Goal: Transaction & Acquisition: Purchase product/service

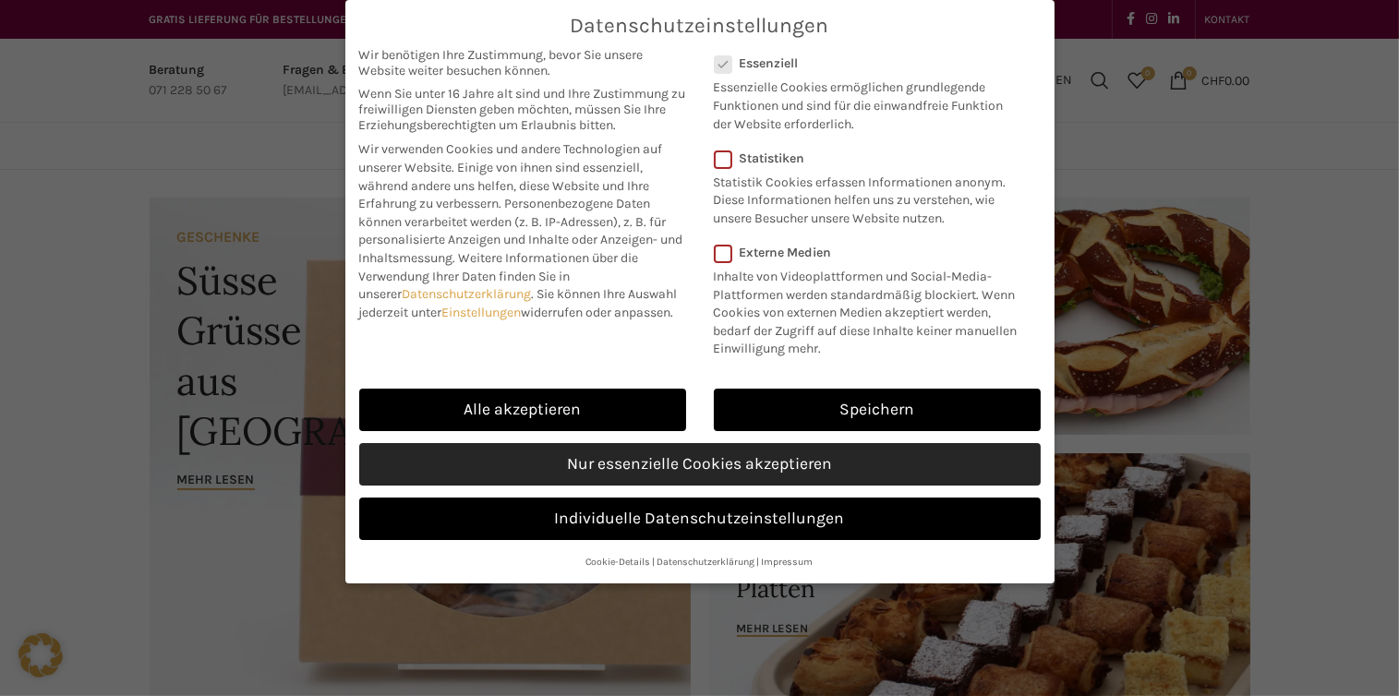
click at [739, 465] on link "Nur essenzielle Cookies akzeptieren" at bounding box center [700, 464] width 682 height 42
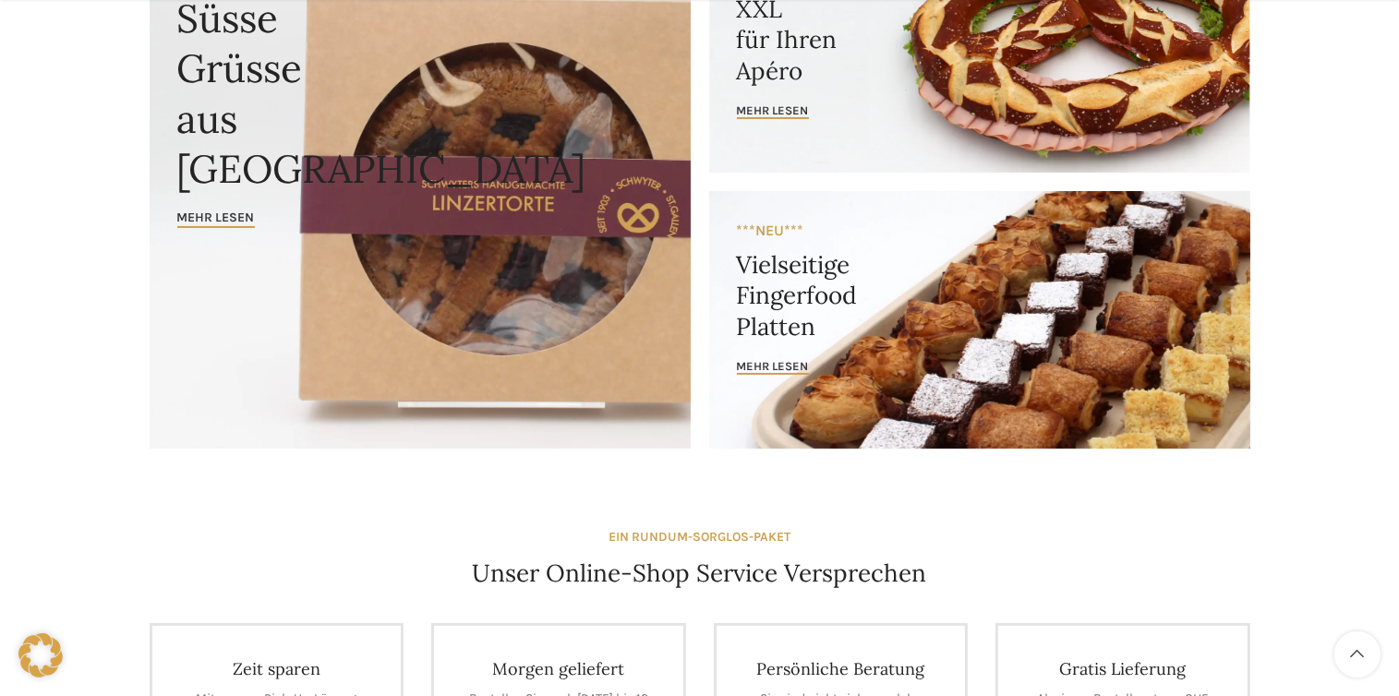
scroll to position [277, 0]
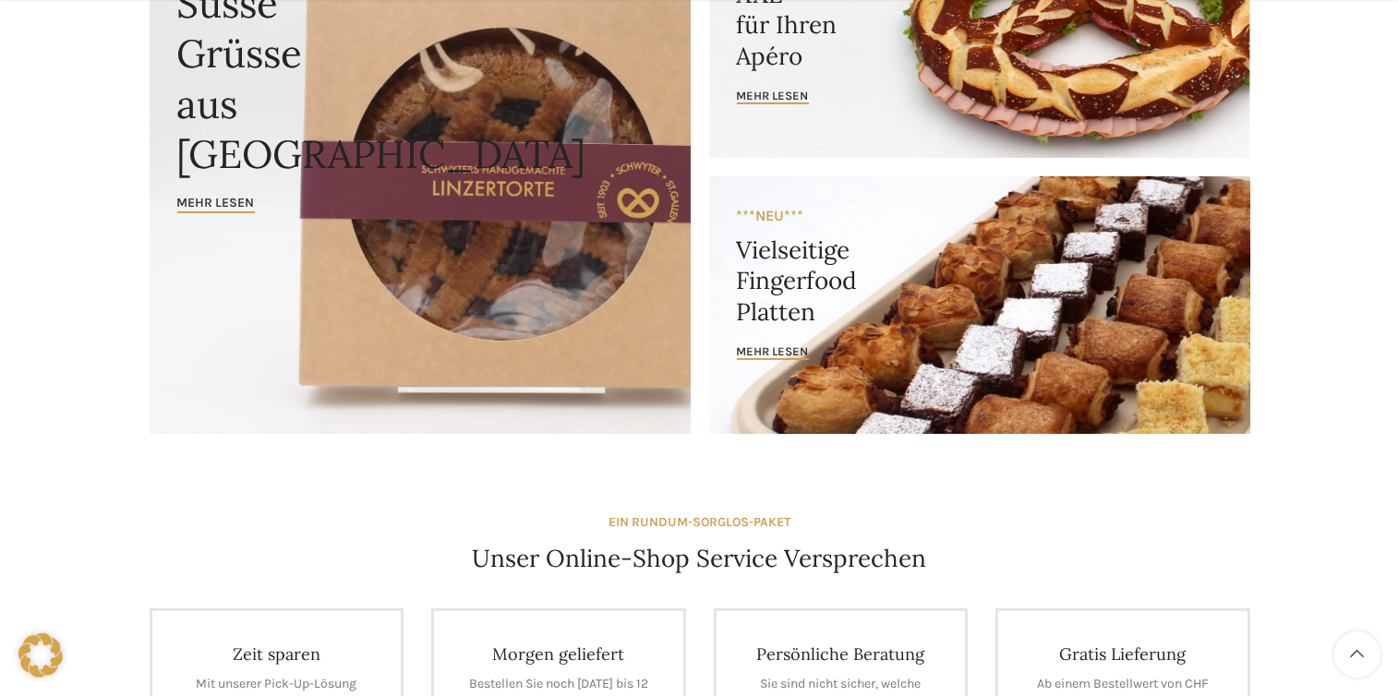
click at [962, 354] on link "Banner link" at bounding box center [979, 305] width 541 height 258
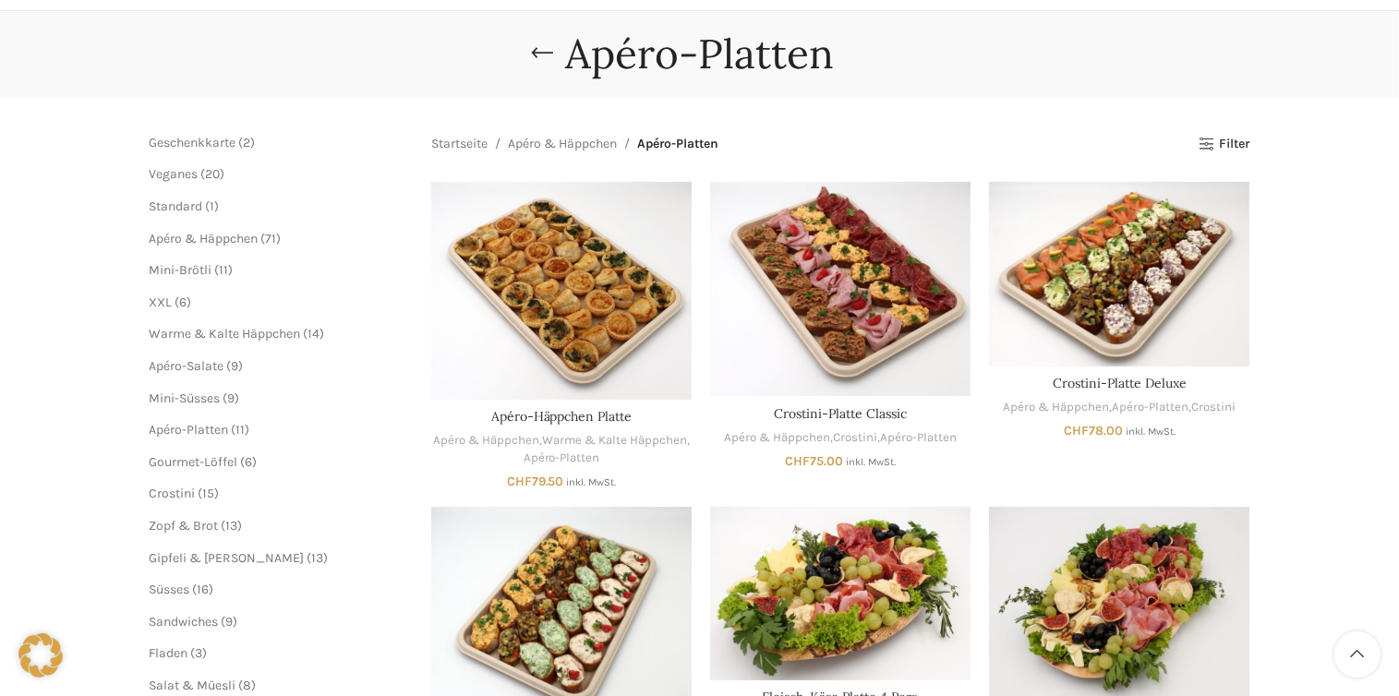
scroll to position [185, 0]
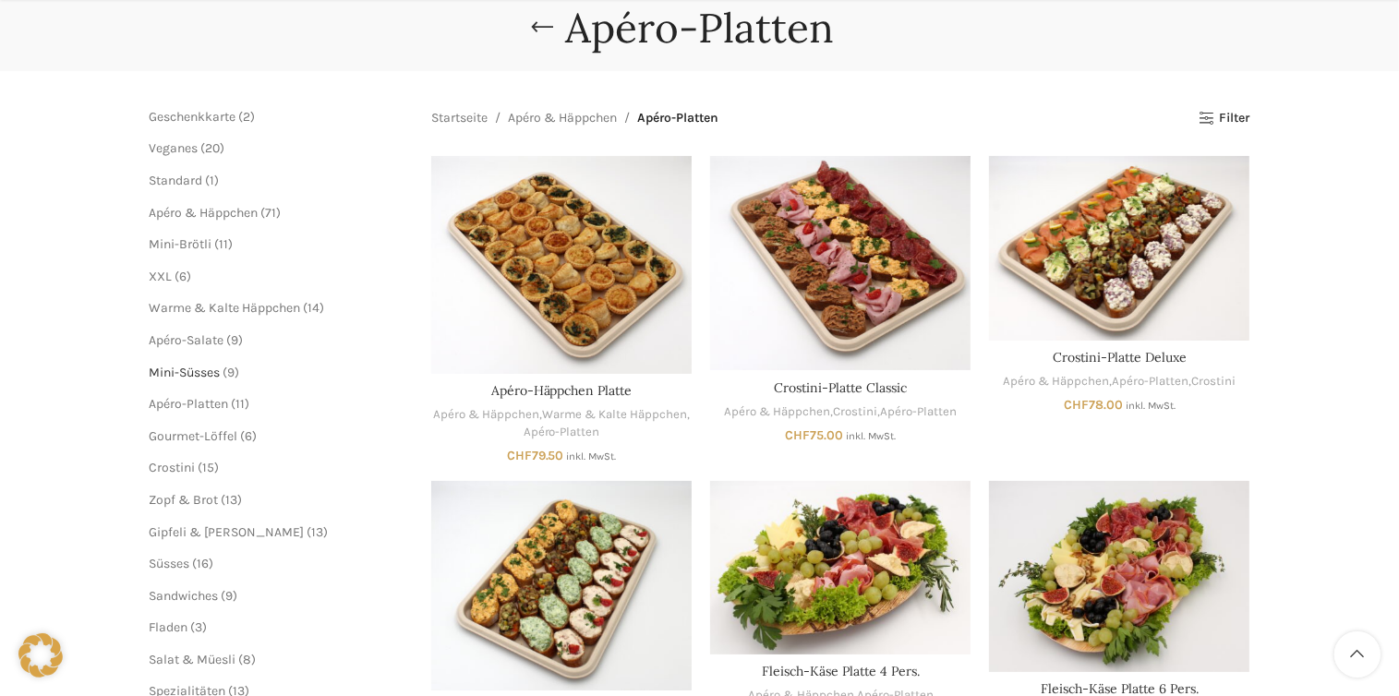
click at [189, 372] on span "Mini-Süsses" at bounding box center [185, 373] width 71 height 16
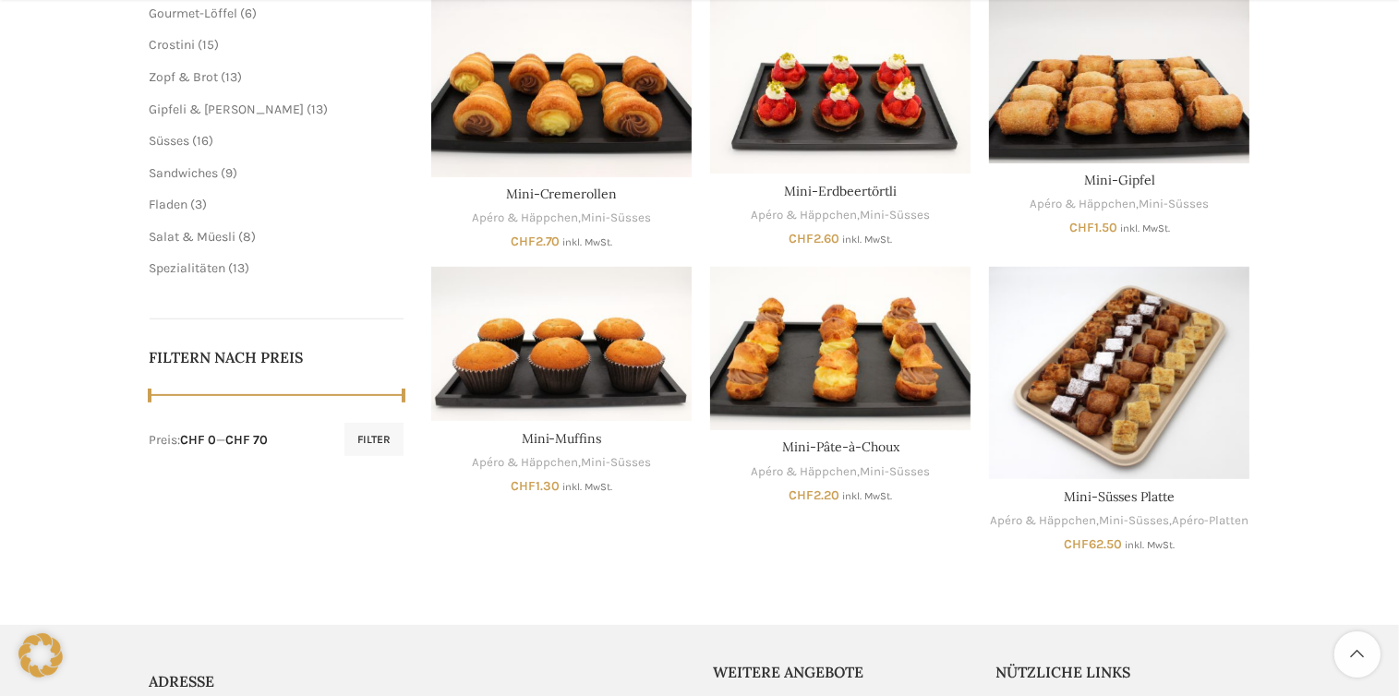
scroll to position [647, 0]
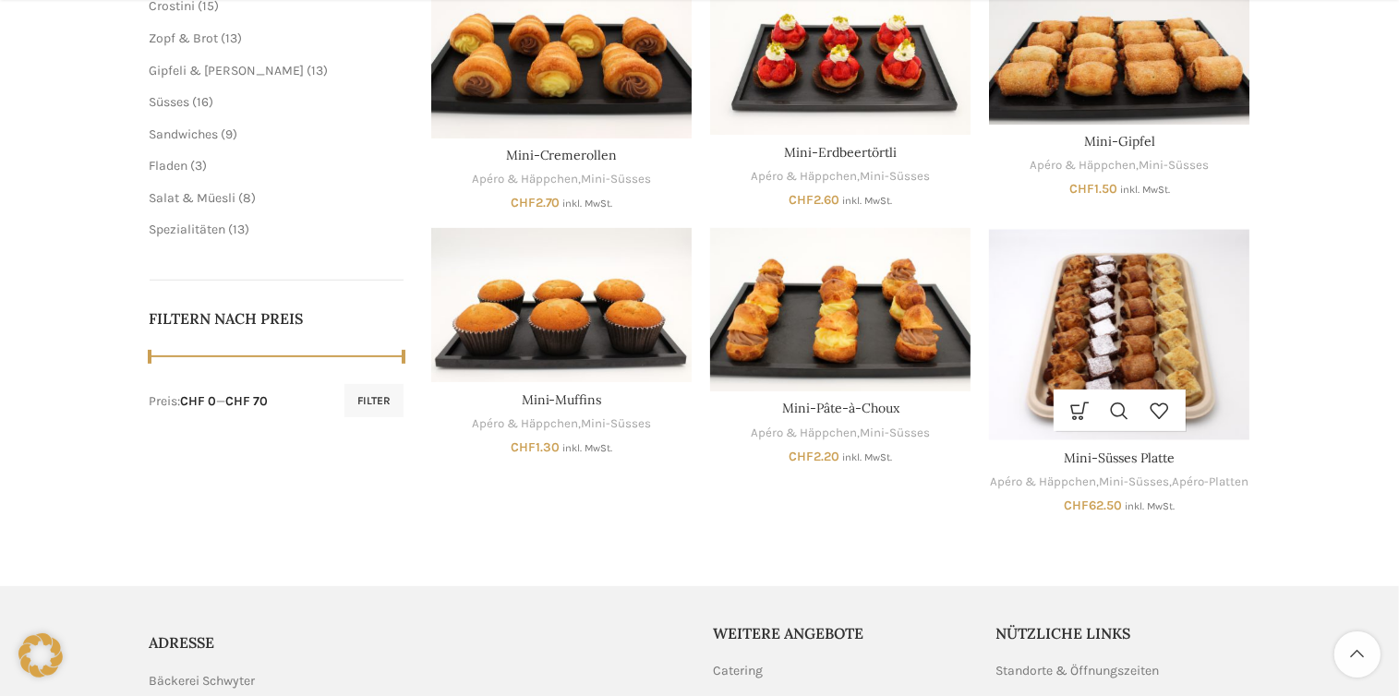
click at [1133, 308] on img "Mini-Süsses Platte" at bounding box center [1119, 334] width 260 height 212
